Goal: Task Accomplishment & Management: Use online tool/utility

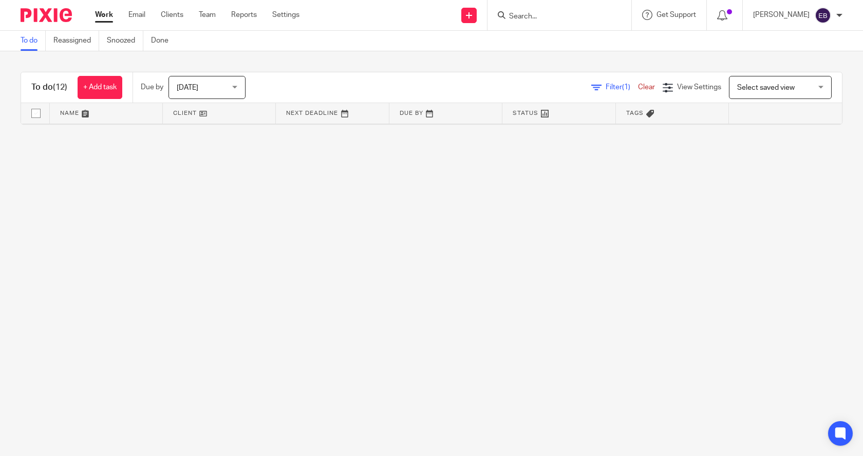
click at [591, 86] on icon at bounding box center [596, 88] width 10 height 10
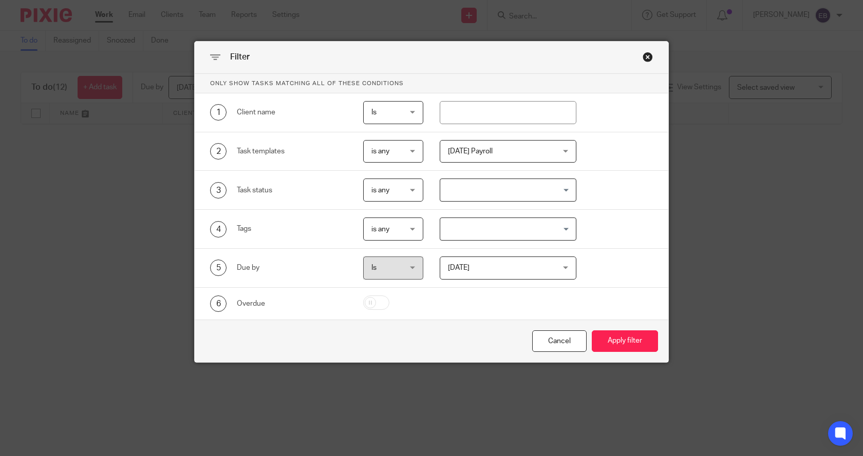
click at [498, 146] on span "[DATE] Payroll" at bounding box center [499, 152] width 103 height 22
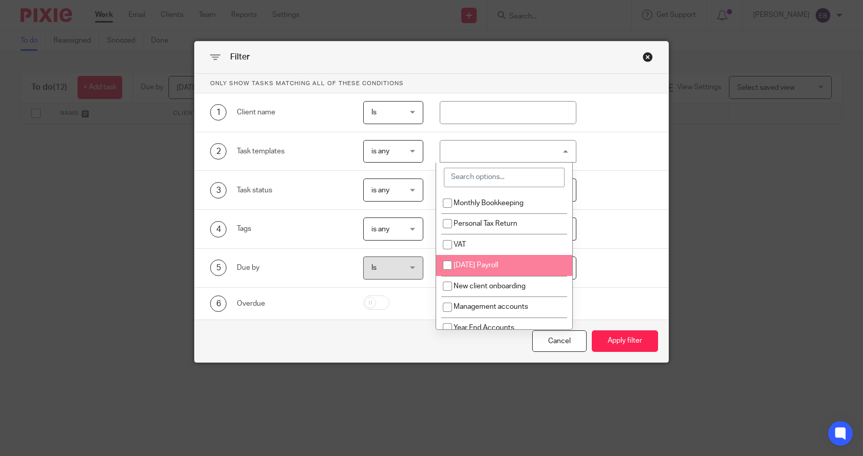
click at [477, 268] on span "[DATE] Payroll" at bounding box center [475, 265] width 45 height 7
checkbox input "true"
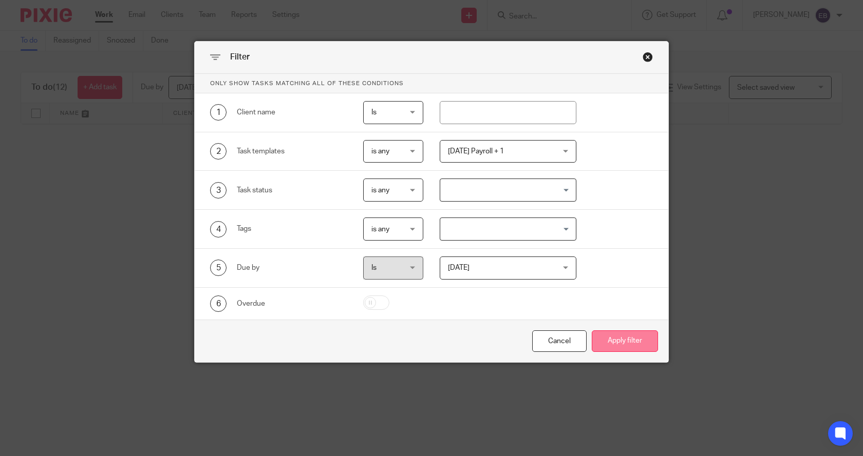
click at [618, 345] on button "Apply filter" at bounding box center [624, 342] width 66 height 22
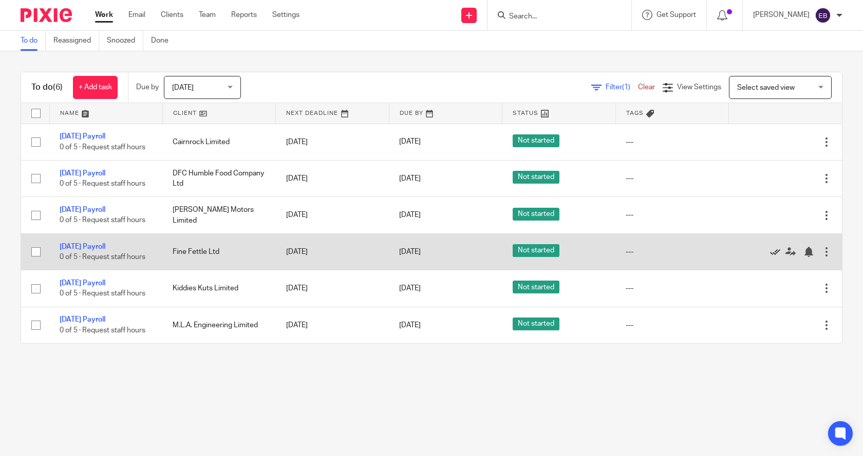
click at [770, 252] on icon at bounding box center [775, 252] width 10 height 10
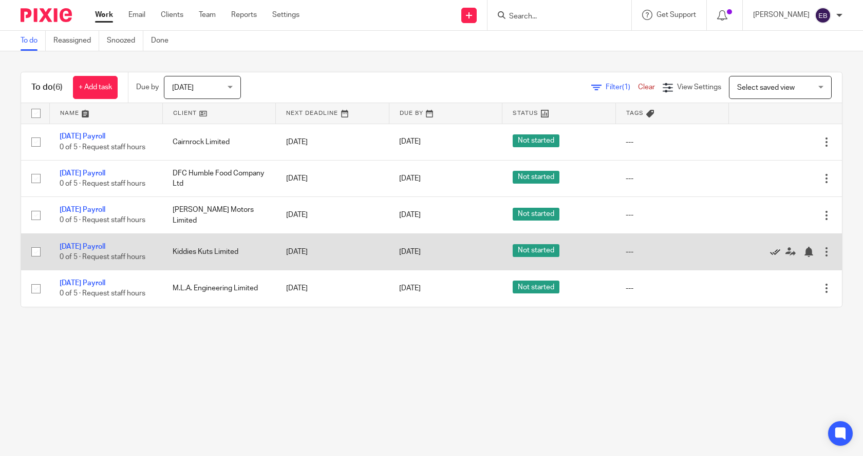
click at [770, 252] on icon at bounding box center [775, 252] width 10 height 10
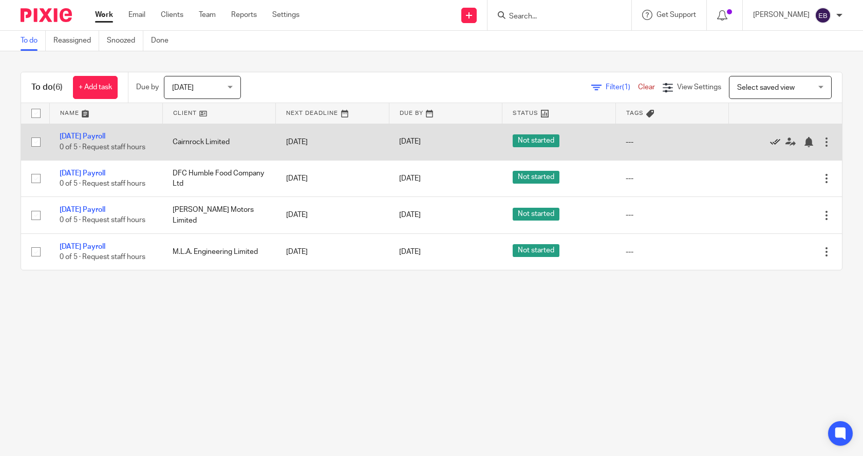
click at [770, 138] on icon at bounding box center [775, 142] width 10 height 10
